Goal: Information Seeking & Learning: Learn about a topic

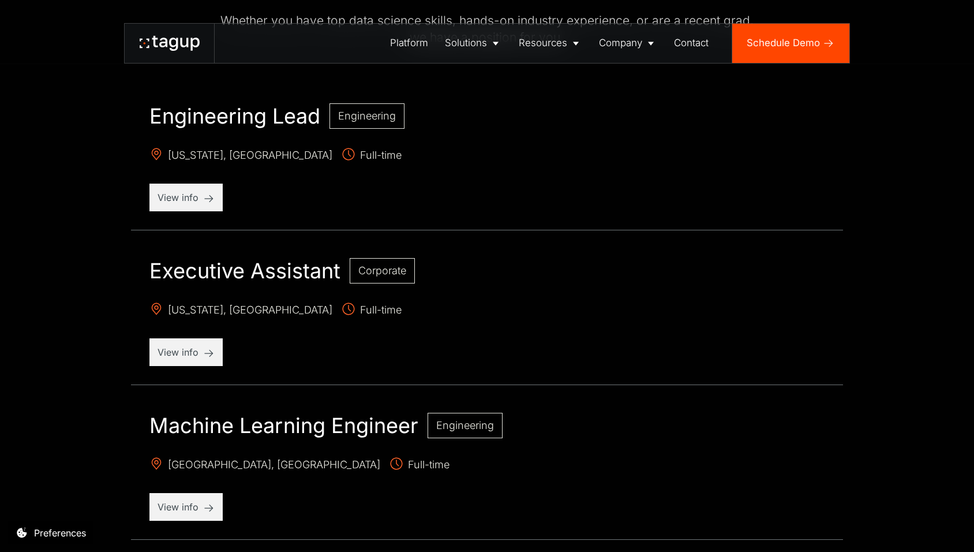
scroll to position [519, 0]
click at [186, 361] on div "View info" at bounding box center [185, 352] width 73 height 28
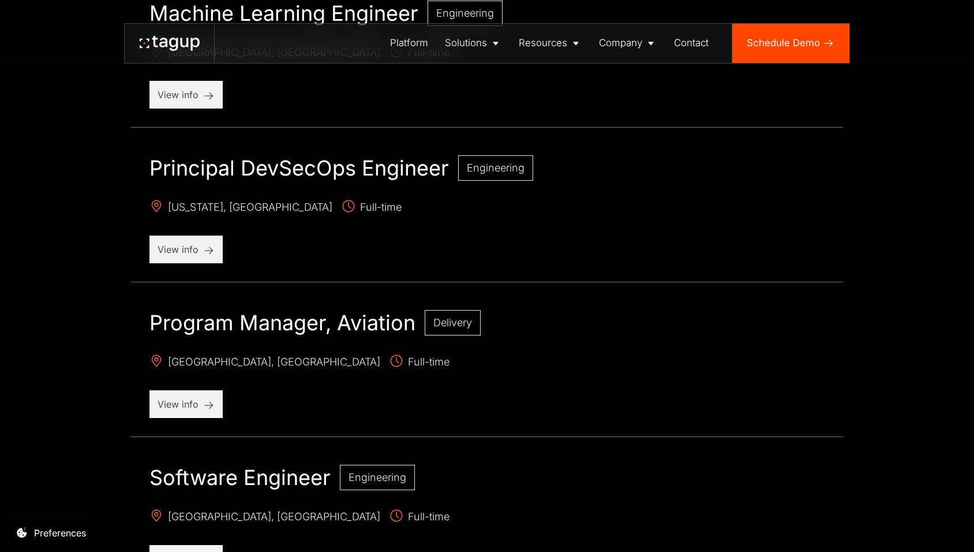
scroll to position [1177, 0]
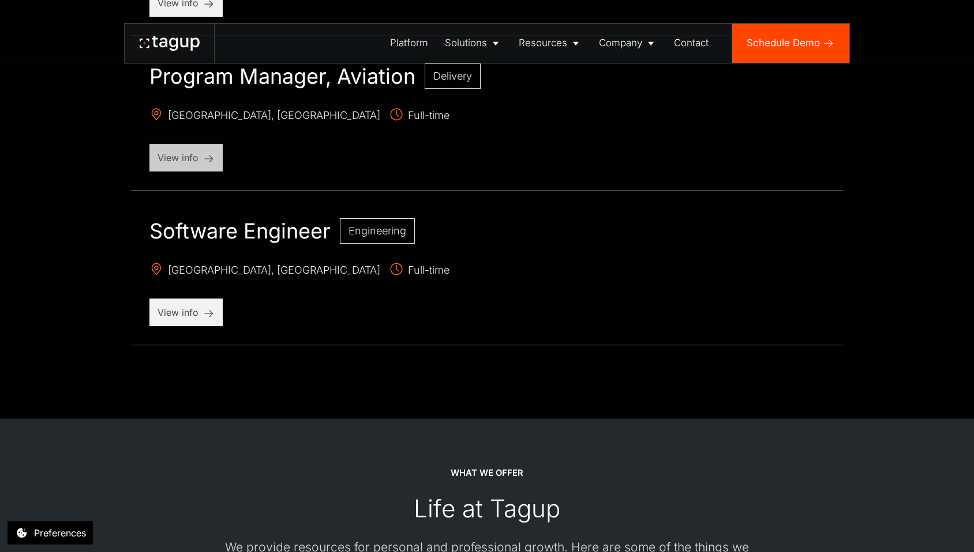
click at [190, 164] on div "View info" at bounding box center [185, 158] width 73 height 28
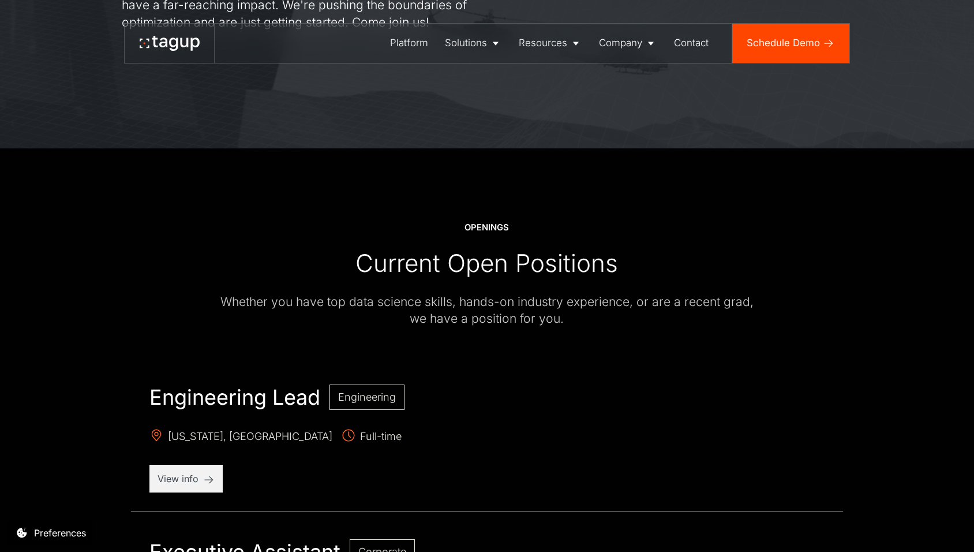
scroll to position [237, 0]
